Goal: Task Accomplishment & Management: Manage account settings

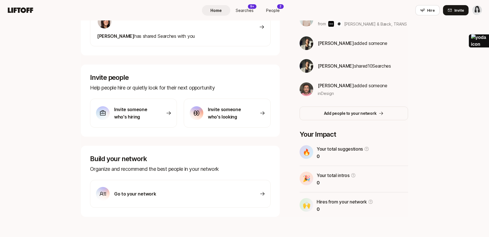
scroll to position [141, 0]
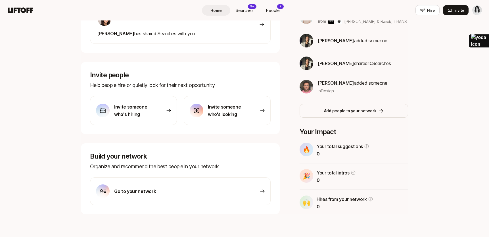
click at [220, 196] on div "Go to your network" at bounding box center [180, 191] width 181 height 28
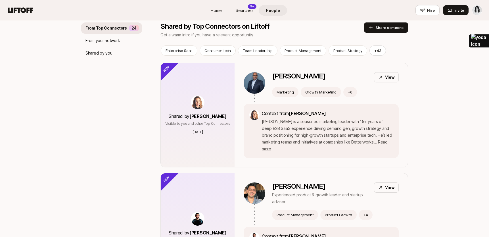
scroll to position [75, 0]
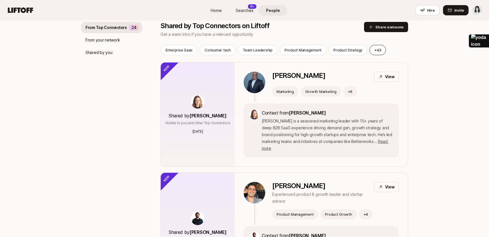
click at [373, 51] on button "+ 43" at bounding box center [377, 50] width 16 height 10
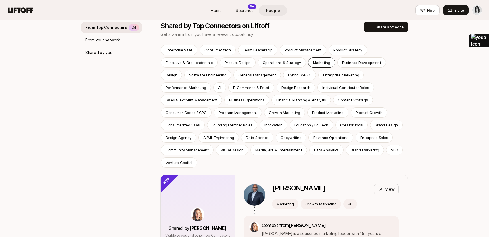
click at [318, 63] on p "Marketing" at bounding box center [321, 63] width 17 height 6
click at [206, 85] on p "Performance Marketing" at bounding box center [185, 88] width 41 height 6
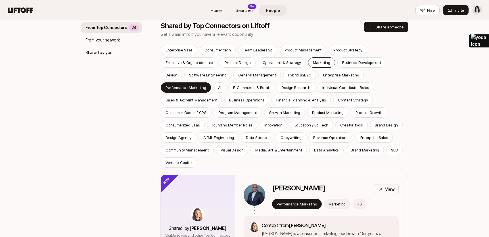
click at [320, 61] on p "Marketing" at bounding box center [321, 63] width 17 height 6
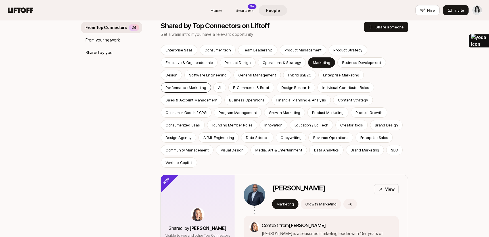
click at [206, 85] on p "Performance Marketing" at bounding box center [185, 88] width 41 height 6
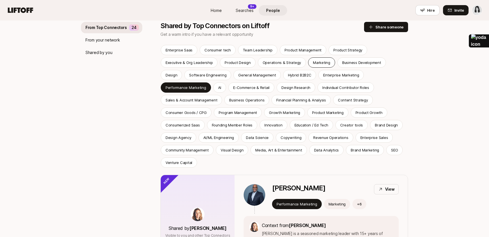
click at [318, 62] on p "Marketing" at bounding box center [321, 63] width 17 height 6
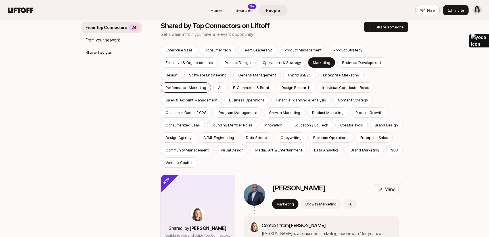
click at [206, 85] on p "Performance Marketing" at bounding box center [185, 88] width 41 height 6
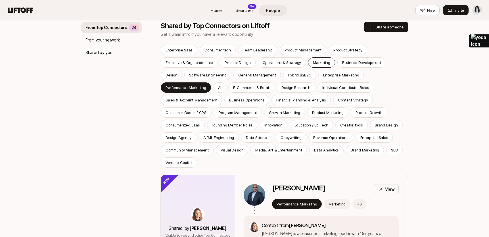
click at [321, 61] on p "Marketing" at bounding box center [321, 63] width 17 height 6
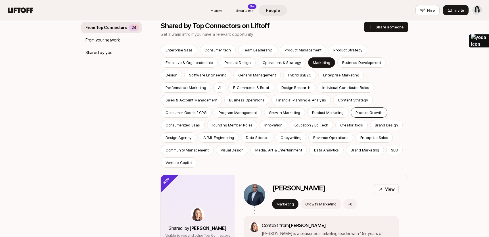
click at [355, 113] on p "Product Growth" at bounding box center [368, 113] width 27 height 6
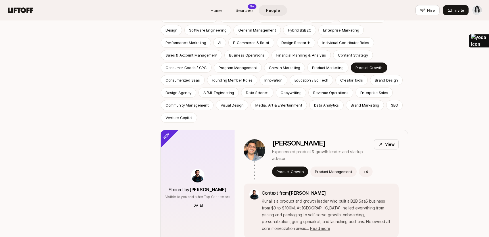
scroll to position [156, 0]
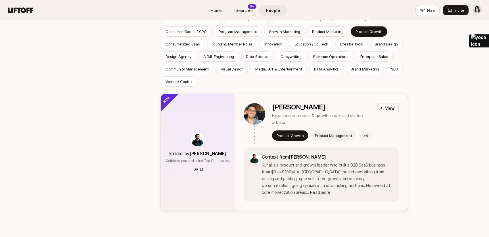
click at [198, 133] on img at bounding box center [198, 140] width 14 height 14
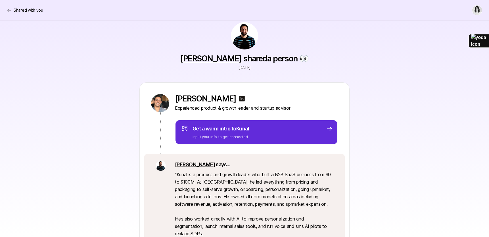
scroll to position [14, 0]
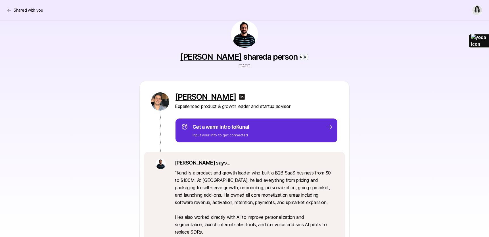
click at [205, 56] on link "[PERSON_NAME]" at bounding box center [210, 57] width 61 height 10
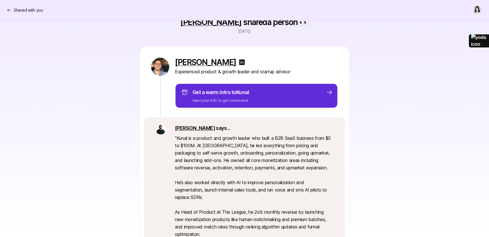
scroll to position [0, 0]
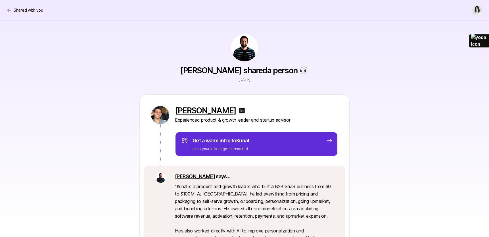
click at [194, 112] on p "[PERSON_NAME]" at bounding box center [205, 110] width 61 height 9
click at [8, 10] on icon at bounding box center [9, 10] width 5 height 5
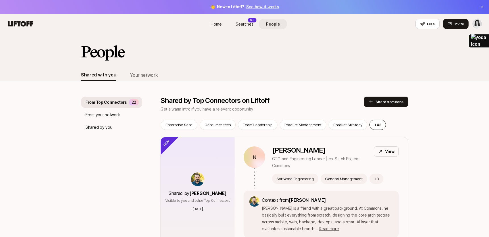
click at [376, 123] on button "+ 43" at bounding box center [377, 124] width 16 height 10
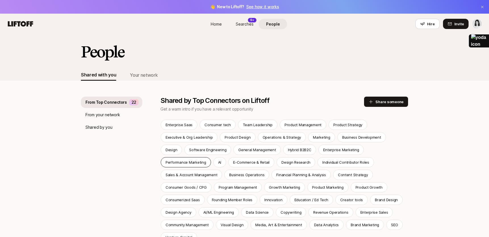
click at [206, 159] on p "Performance Marketing" at bounding box center [185, 162] width 41 height 6
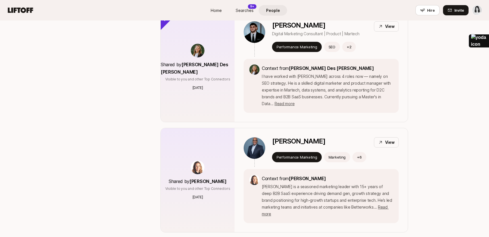
scroll to position [252, 0]
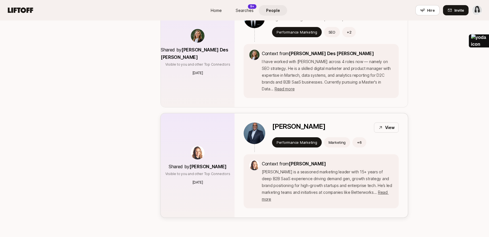
click at [386, 124] on p "View" at bounding box center [390, 127] width 10 height 7
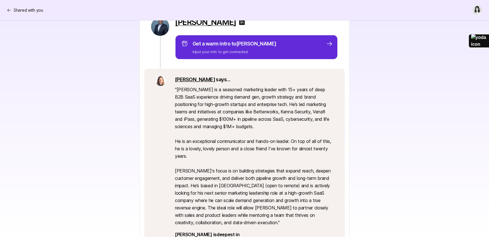
scroll to position [79, 0]
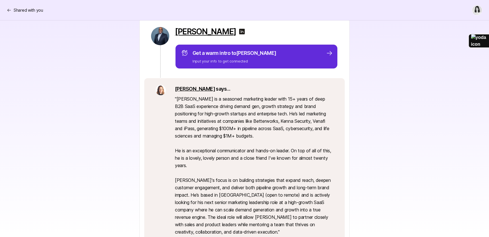
click at [205, 34] on p "[PERSON_NAME]" at bounding box center [205, 31] width 61 height 9
click at [238, 30] on img at bounding box center [241, 31] width 7 height 7
click at [9, 8] on icon at bounding box center [9, 10] width 5 height 5
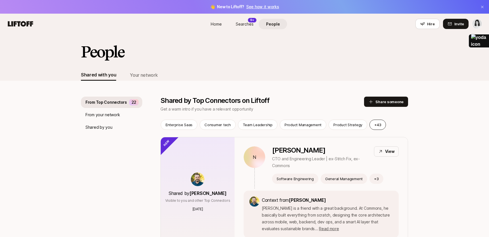
click at [377, 123] on button "+ 43" at bounding box center [377, 124] width 16 height 10
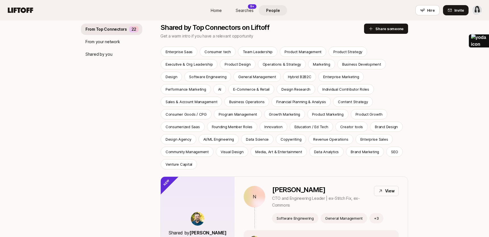
scroll to position [74, 0]
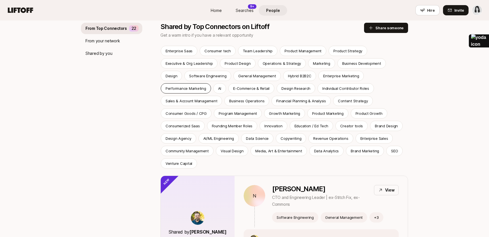
click at [206, 85] on p "Performance Marketing" at bounding box center [185, 88] width 41 height 6
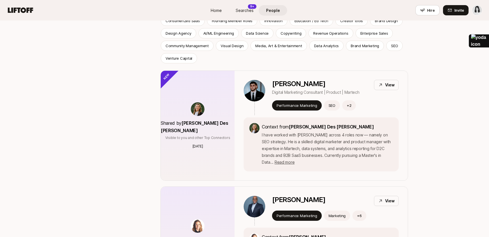
scroll to position [242, 0]
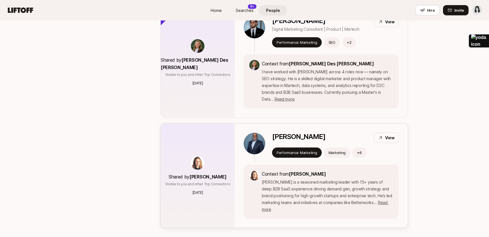
click at [205, 174] on span "[PERSON_NAME]" at bounding box center [207, 177] width 37 height 6
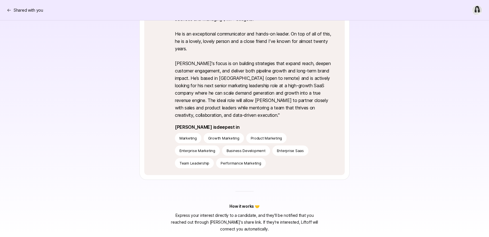
scroll to position [65, 0]
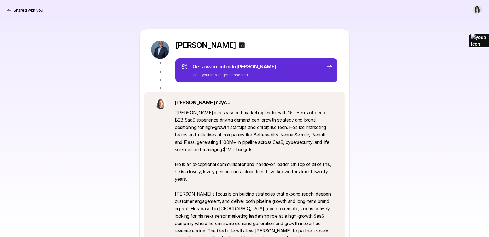
click at [180, 102] on link "[PERSON_NAME]" at bounding box center [195, 102] width 40 height 6
click at [8, 9] on icon at bounding box center [9, 10] width 5 height 5
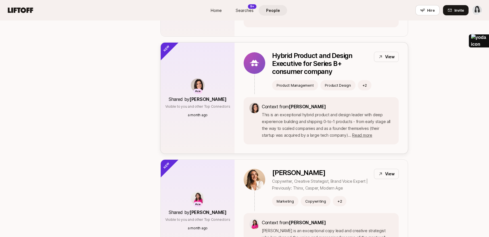
scroll to position [805, 0]
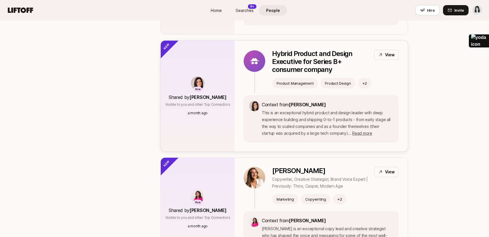
click at [299, 50] on p "Hybrid Product and Design Executive for Series B+ consumer company" at bounding box center [320, 62] width 97 height 24
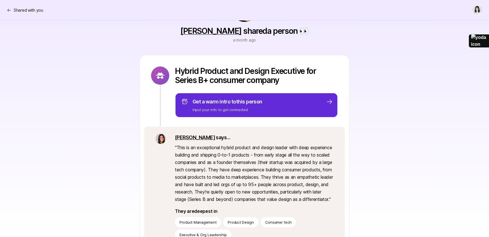
scroll to position [36, 0]
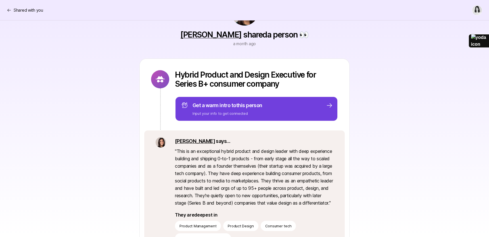
click at [290, 110] on div "Get a warm intro to this person Input your info to get connected" at bounding box center [257, 108] width 152 height 15
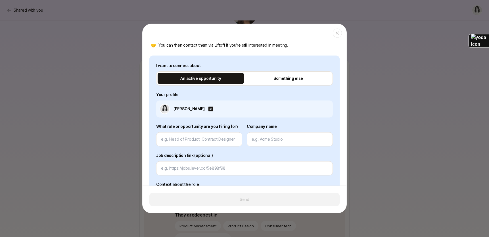
scroll to position [76, 0]
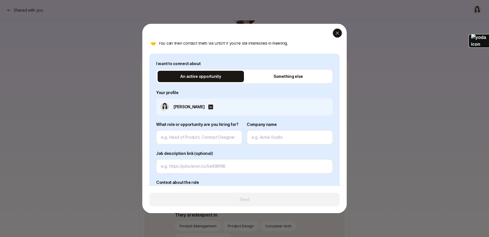
click at [339, 32] on icon "button" at bounding box center [337, 33] width 5 height 5
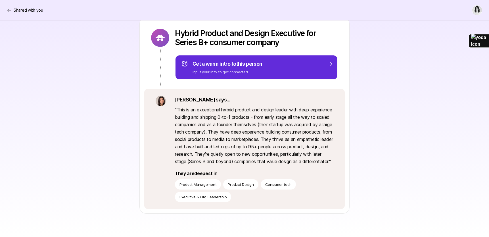
scroll to position [78, 0]
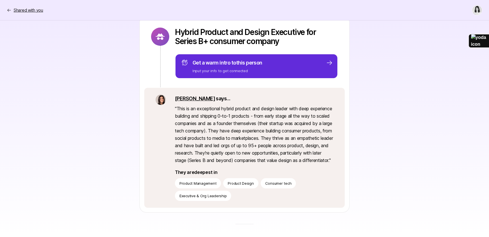
click at [10, 10] on icon at bounding box center [9, 10] width 5 height 5
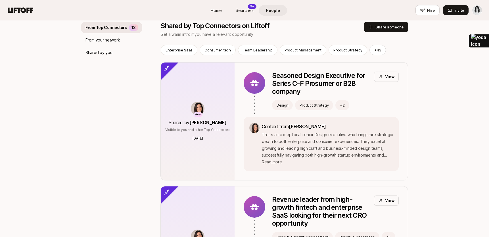
scroll to position [78, 0]
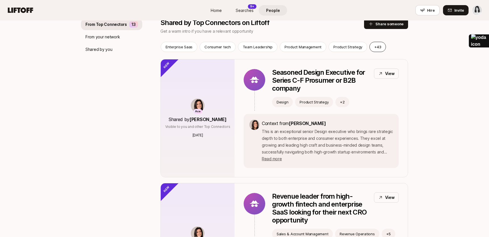
click at [373, 46] on button "+ 43" at bounding box center [377, 47] width 16 height 10
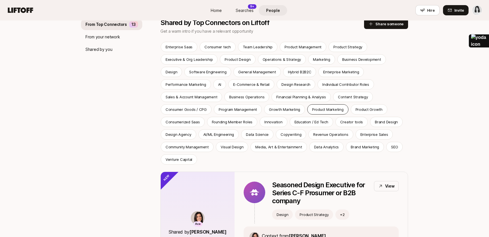
click at [312, 110] on p "Product Marketing" at bounding box center [328, 109] width 32 height 6
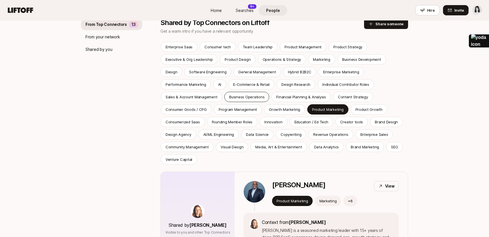
click at [229, 95] on p "Business Operations" at bounding box center [246, 97] width 35 height 6
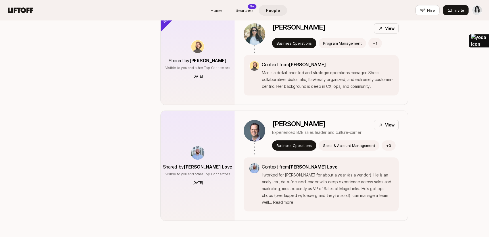
scroll to position [238, 0]
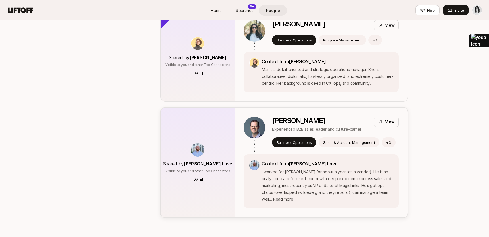
click at [206, 161] on span "[PERSON_NAME] Love" at bounding box center [208, 164] width 49 height 6
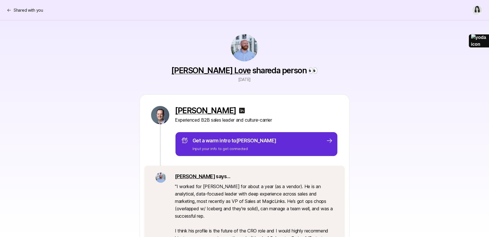
click at [219, 69] on link "[PERSON_NAME] Love" at bounding box center [210, 71] width 79 height 10
click at [238, 110] on img at bounding box center [241, 110] width 7 height 7
click at [9, 8] on icon at bounding box center [9, 10] width 5 height 5
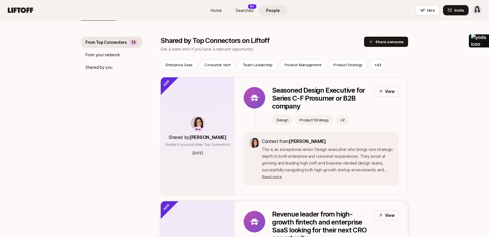
scroll to position [69, 0]
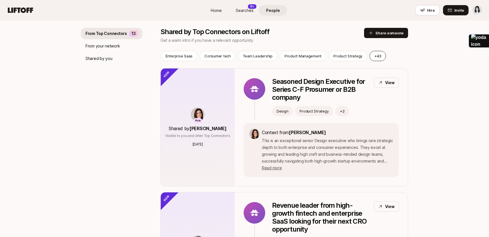
click at [373, 56] on button "+ 43" at bounding box center [377, 56] width 16 height 10
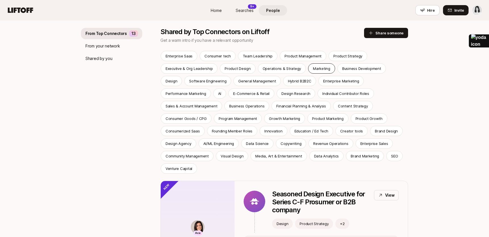
drag, startPoint x: 318, startPoint y: 65, endPoint x: 318, endPoint y: 69, distance: 4.0
click at [318, 65] on div "Marketing" at bounding box center [321, 68] width 27 height 10
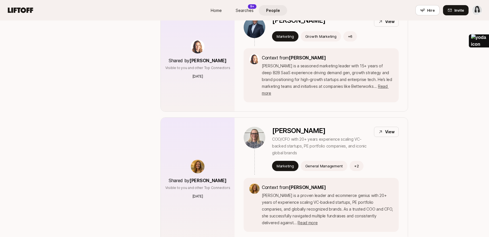
scroll to position [284, 0]
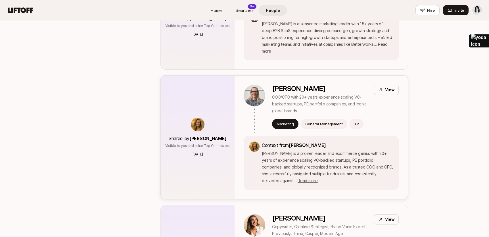
click at [215, 135] on p "Shared by [PERSON_NAME]" at bounding box center [198, 138] width 58 height 7
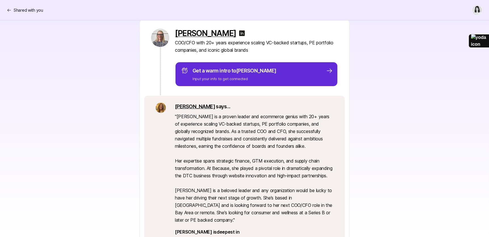
scroll to position [77, 0]
click at [10, 9] on icon at bounding box center [9, 10] width 5 height 5
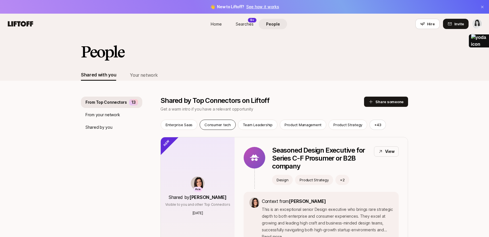
click at [215, 125] on p "Consumer tech" at bounding box center [217, 125] width 26 height 6
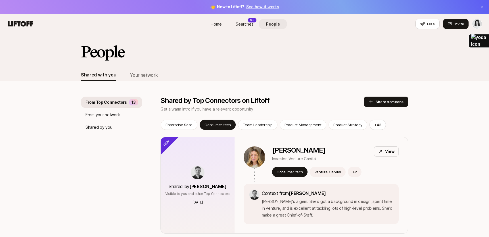
click at [404, 24] on html "👋 New to Liftoff? See how it works Home Searches 9+ People Hire Home Searches 9…" at bounding box center [244, 118] width 489 height 237
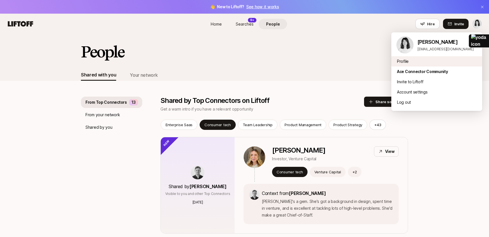
click at [404, 60] on div "Profile" at bounding box center [436, 61] width 91 height 10
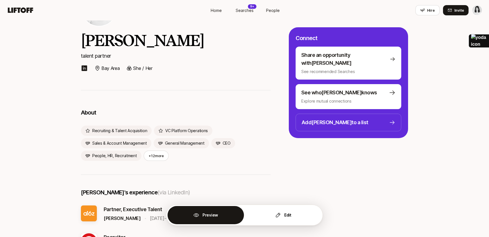
scroll to position [51, 0]
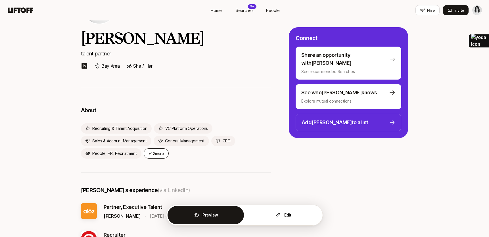
click at [160, 151] on button "+12 more" at bounding box center [156, 153] width 25 height 10
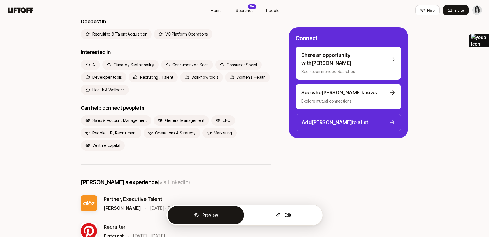
scroll to position [158, 0]
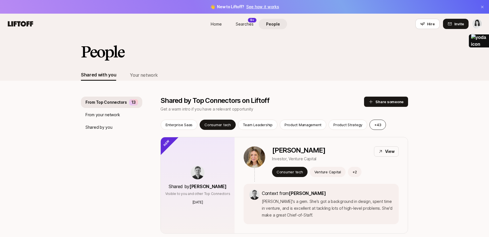
click at [375, 125] on button "+ 43" at bounding box center [377, 124] width 16 height 10
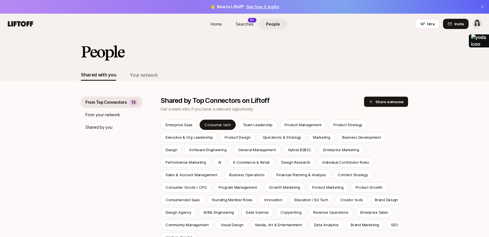
click at [404, 23] on html "👋 New to Liftoff? See how it works Home Searches 9+ People Hire Home Searches 9…" at bounding box center [244, 118] width 489 height 237
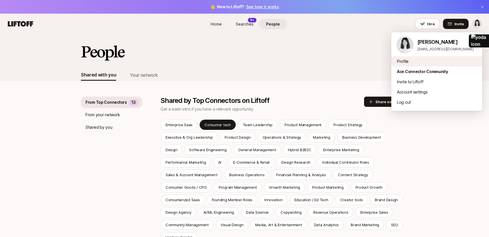
click at [404, 59] on div "Profile" at bounding box center [436, 61] width 91 height 10
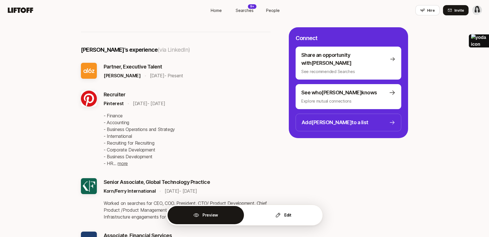
scroll to position [64, 0]
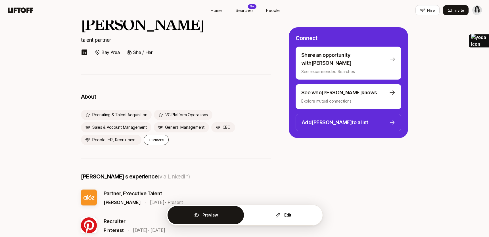
click at [156, 137] on button "+12 more" at bounding box center [156, 140] width 25 height 10
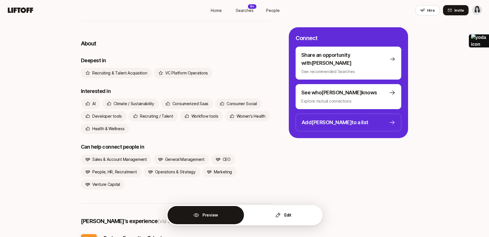
scroll to position [118, 0]
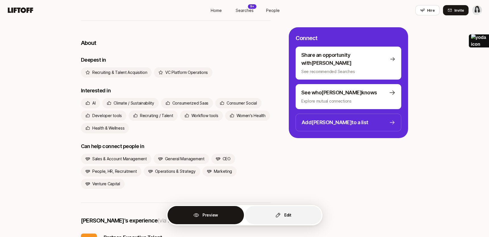
click at [281, 215] on button "Edit" at bounding box center [283, 215] width 76 height 18
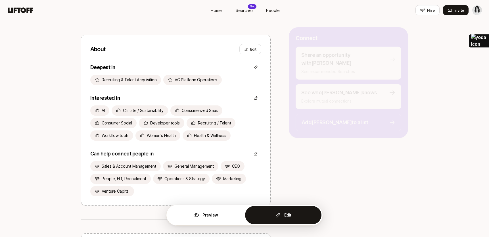
scroll to position [433, 0]
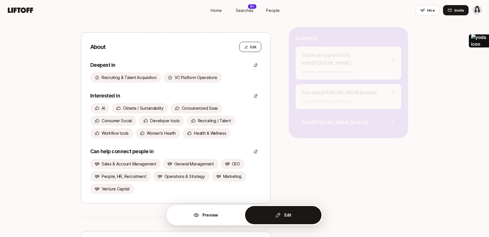
click at [246, 46] on icon at bounding box center [246, 47] width 4 height 4
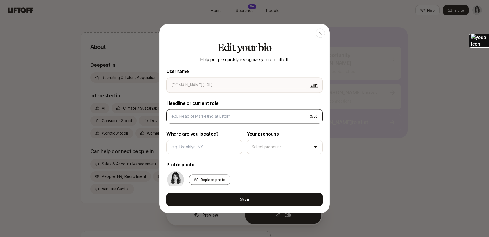
type textarea "x"
type input "[PERSON_NAME]"
type input "talent partner"
type input "Bay Area"
type textarea "x"
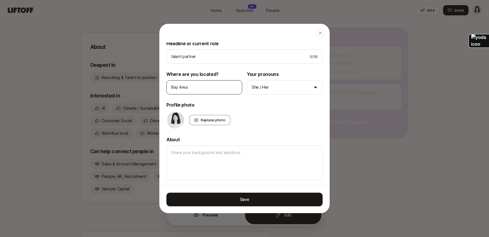
scroll to position [0, 0]
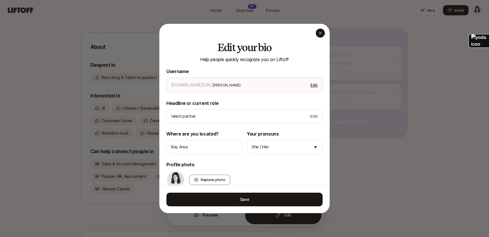
click at [319, 34] on icon "button" at bounding box center [320, 33] width 5 height 5
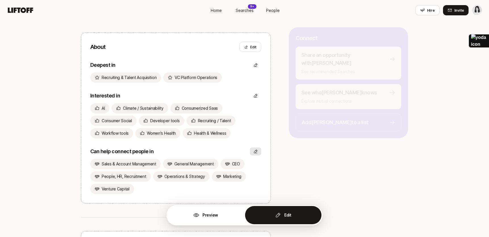
click at [256, 148] on button at bounding box center [255, 151] width 11 height 8
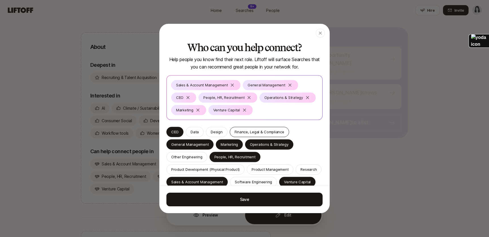
scroll to position [9, 0]
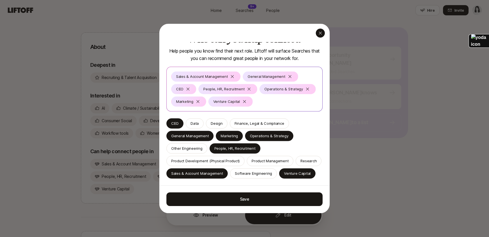
click at [320, 31] on icon "button" at bounding box center [320, 33] width 5 height 5
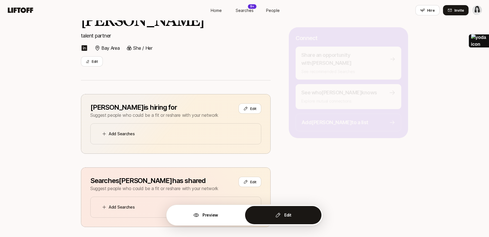
scroll to position [0, 0]
